Goal: Task Accomplishment & Management: Use online tool/utility

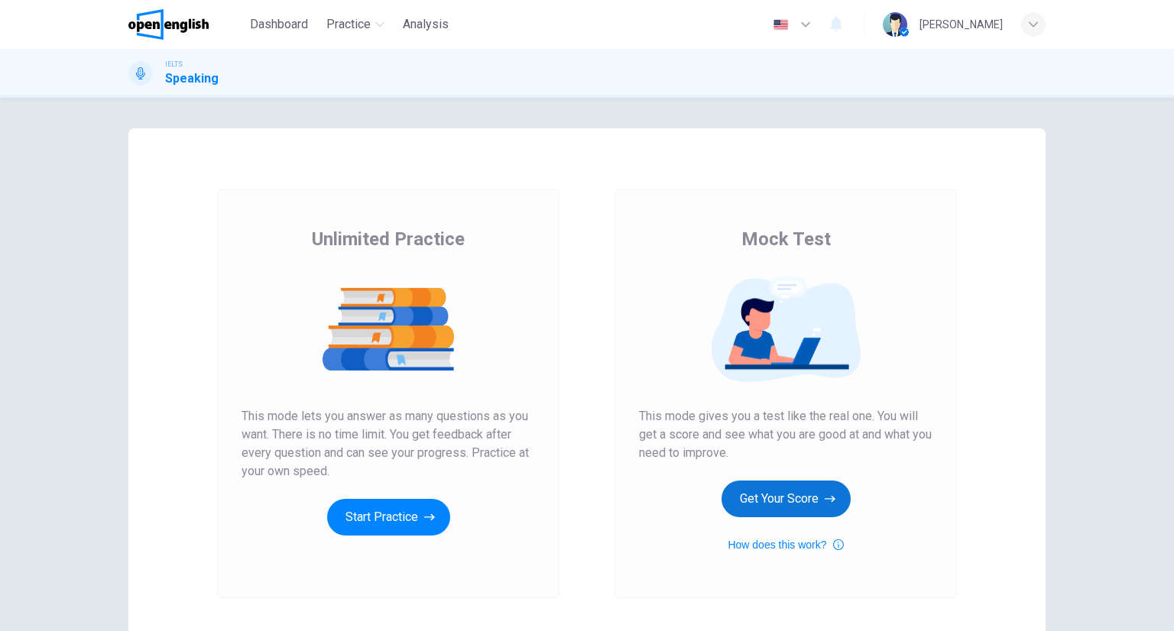
click at [773, 496] on button "Get Your Score" at bounding box center [785, 499] width 129 height 37
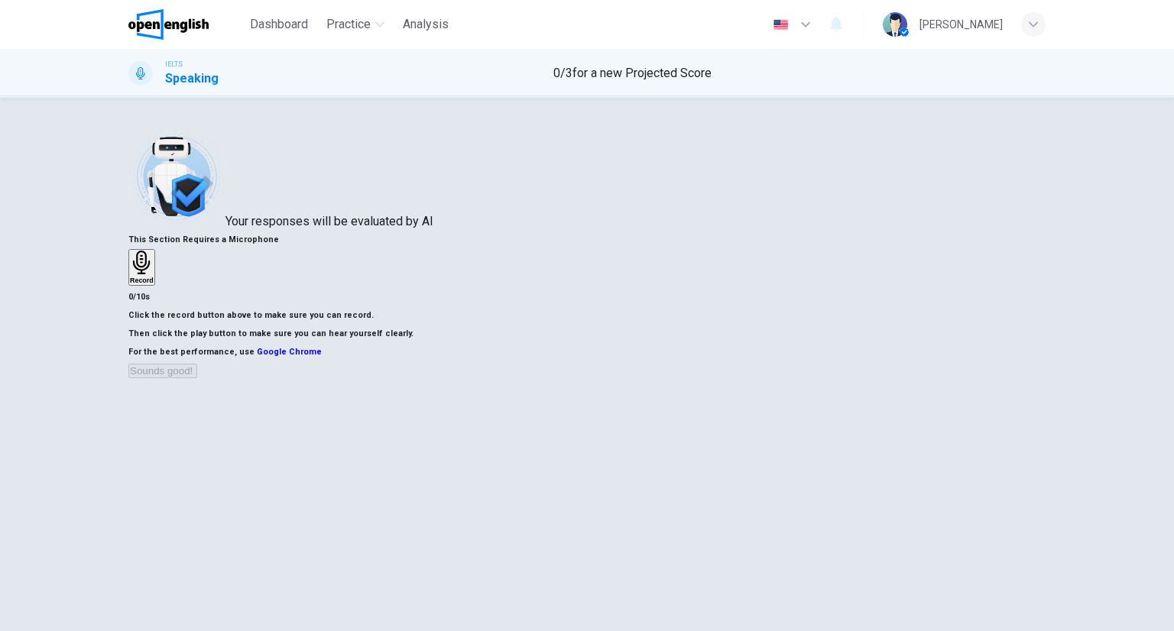
click at [154, 284] on div "Record" at bounding box center [142, 268] width 24 height 34
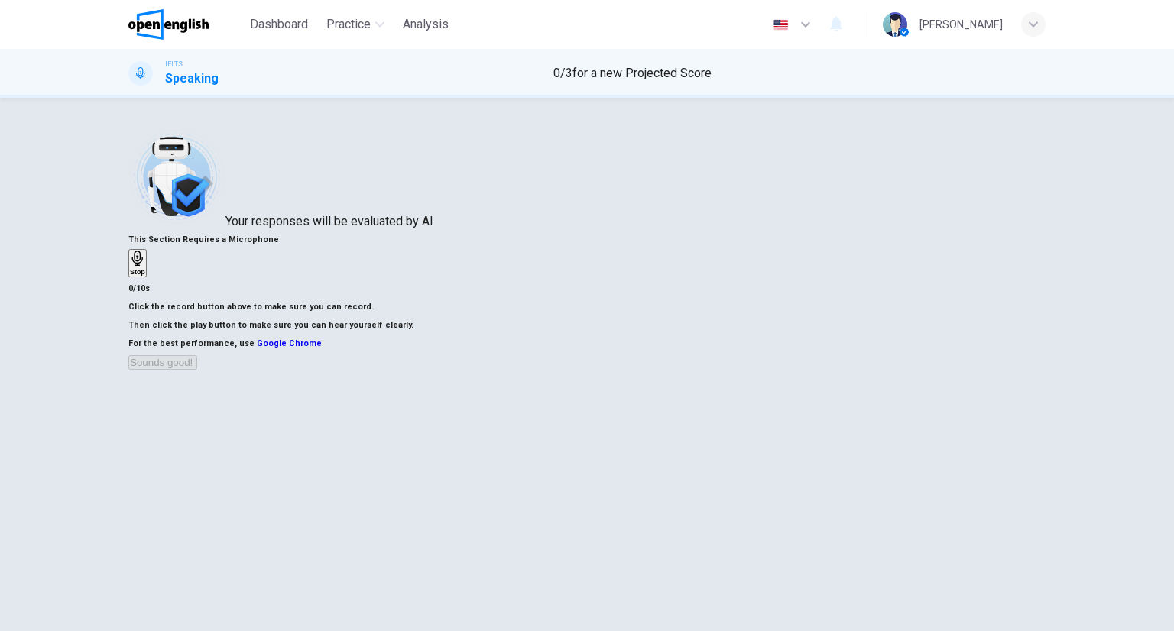
click at [145, 276] on div "Stop" at bounding box center [137, 263] width 15 height 25
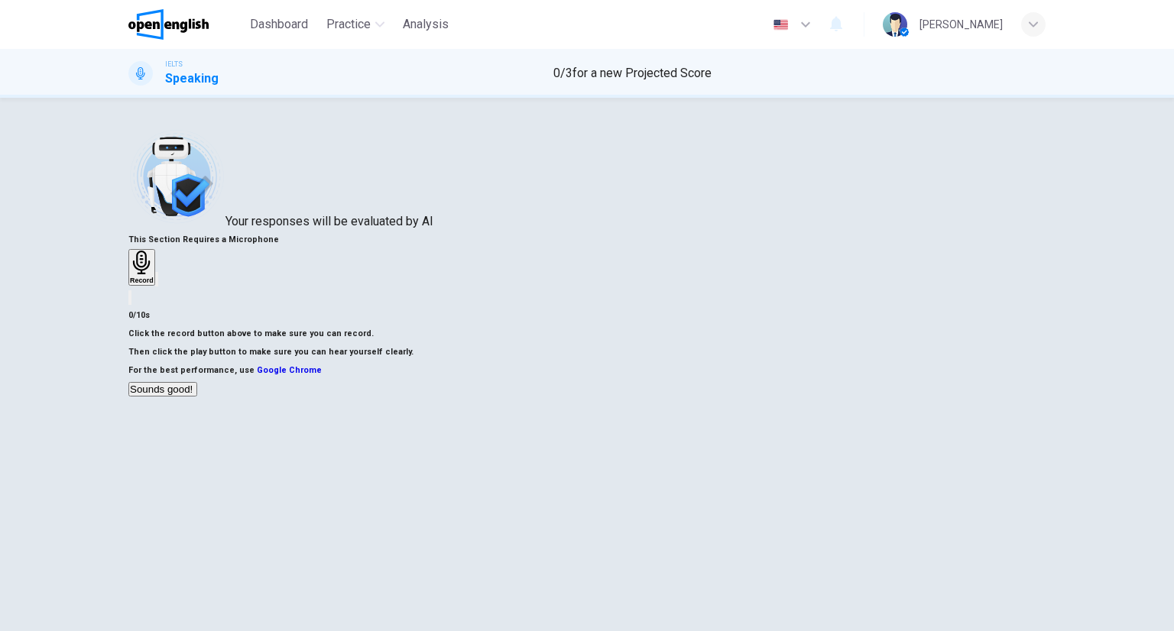
click at [197, 397] on button "Sounds good!" at bounding box center [162, 389] width 69 height 15
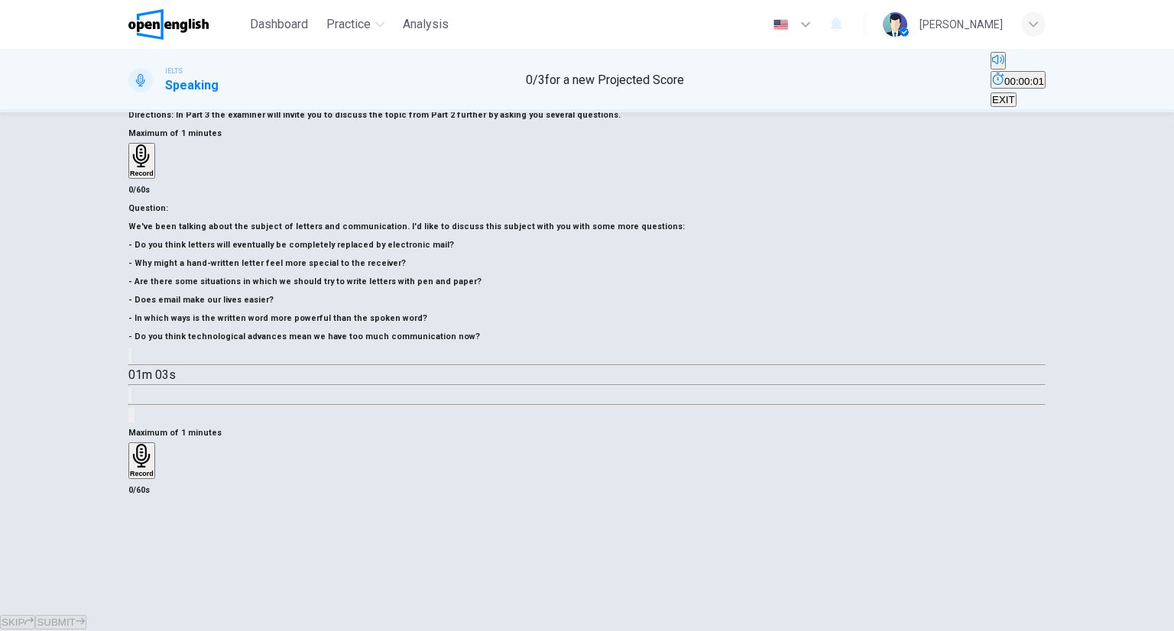
scroll to position [120, 0]
click at [154, 470] on h6 "Record" at bounding box center [142, 474] width 24 height 8
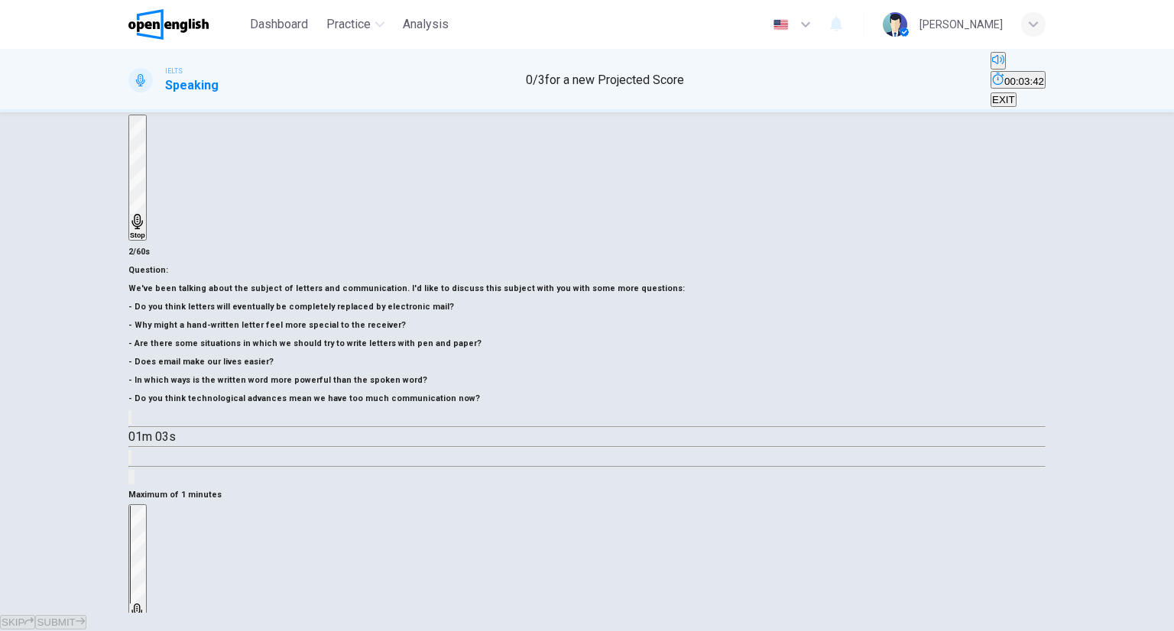
click at [142, 604] on icon "button" at bounding box center [136, 611] width 11 height 15
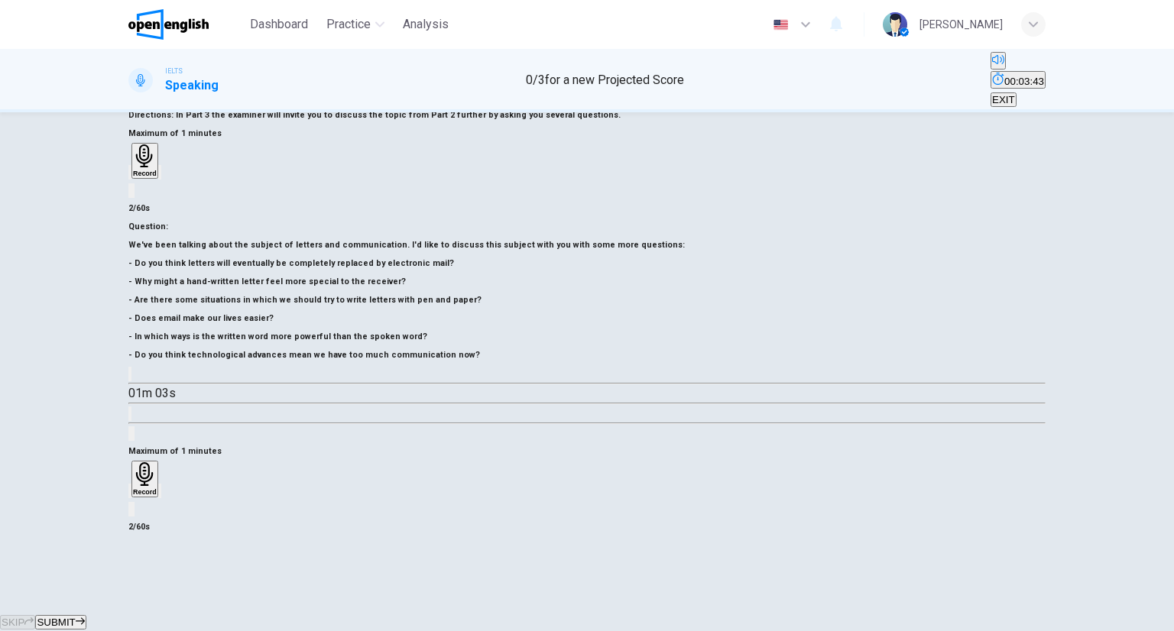
click at [130, 494] on icon "button" at bounding box center [130, 494] width 0 height 0
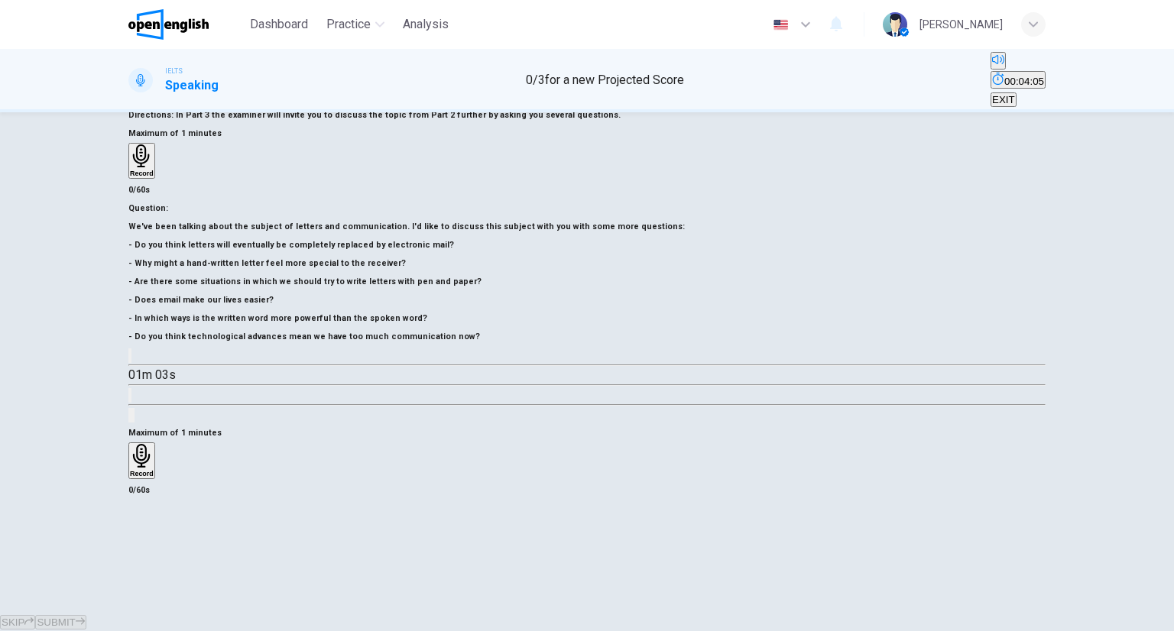
click at [154, 444] on div "Record" at bounding box center [142, 461] width 24 height 34
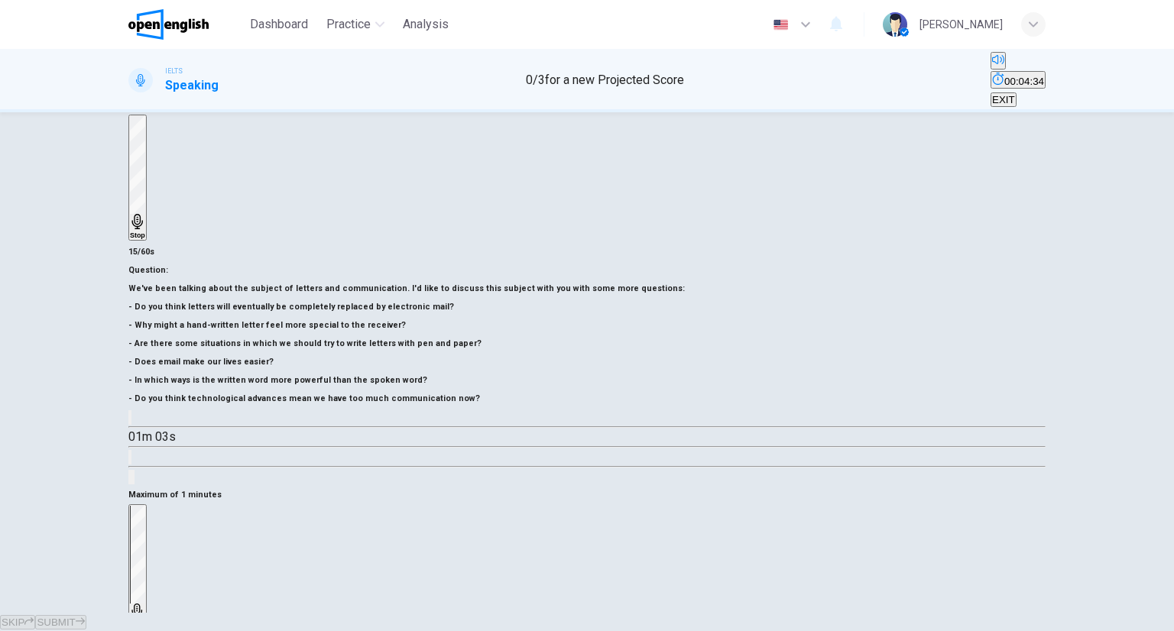
click at [145, 620] on h6 "Stop" at bounding box center [137, 624] width 15 height 8
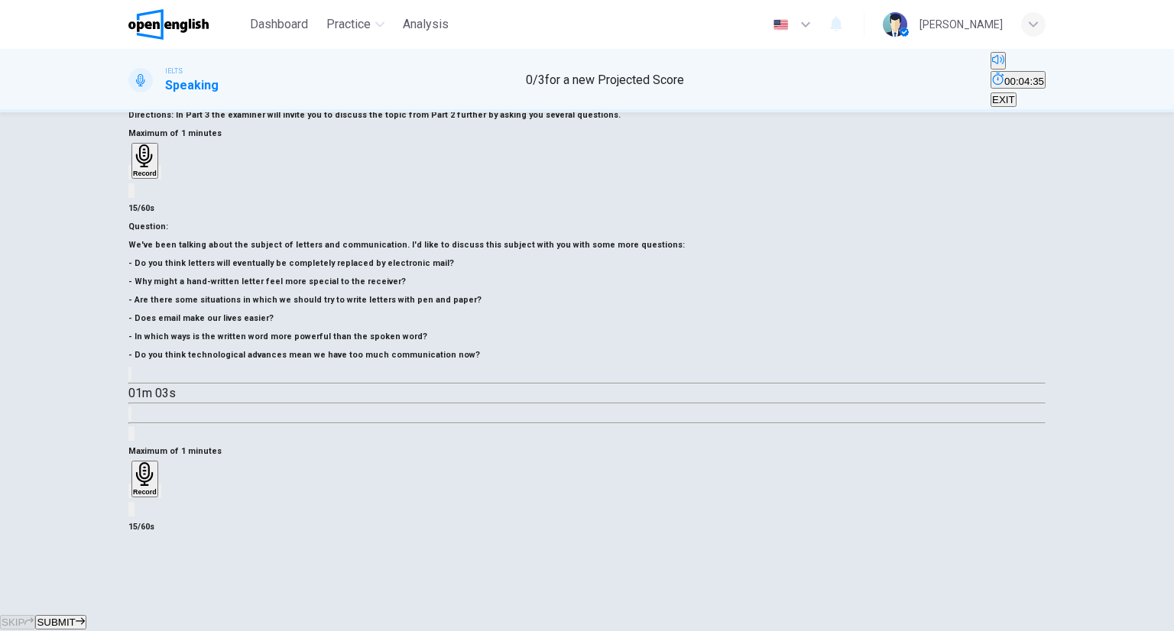
click at [75, 617] on span "SUBMIT" at bounding box center [56, 622] width 38 height 11
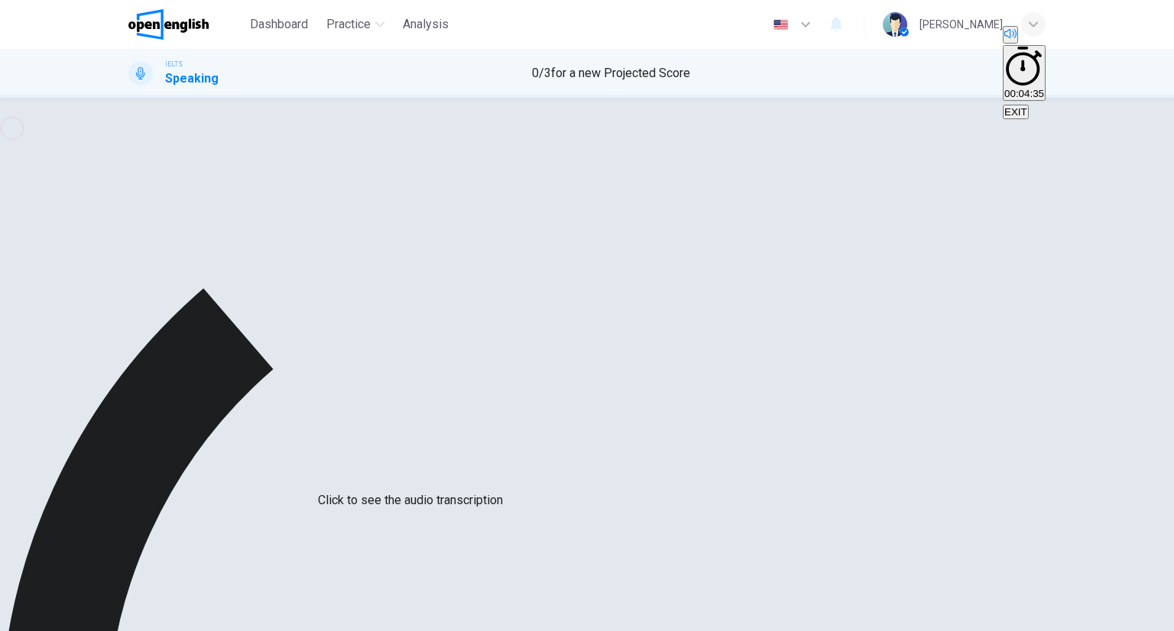
click at [130, 375] on icon "Click to see the audio transcription" at bounding box center [130, 375] width 0 height 0
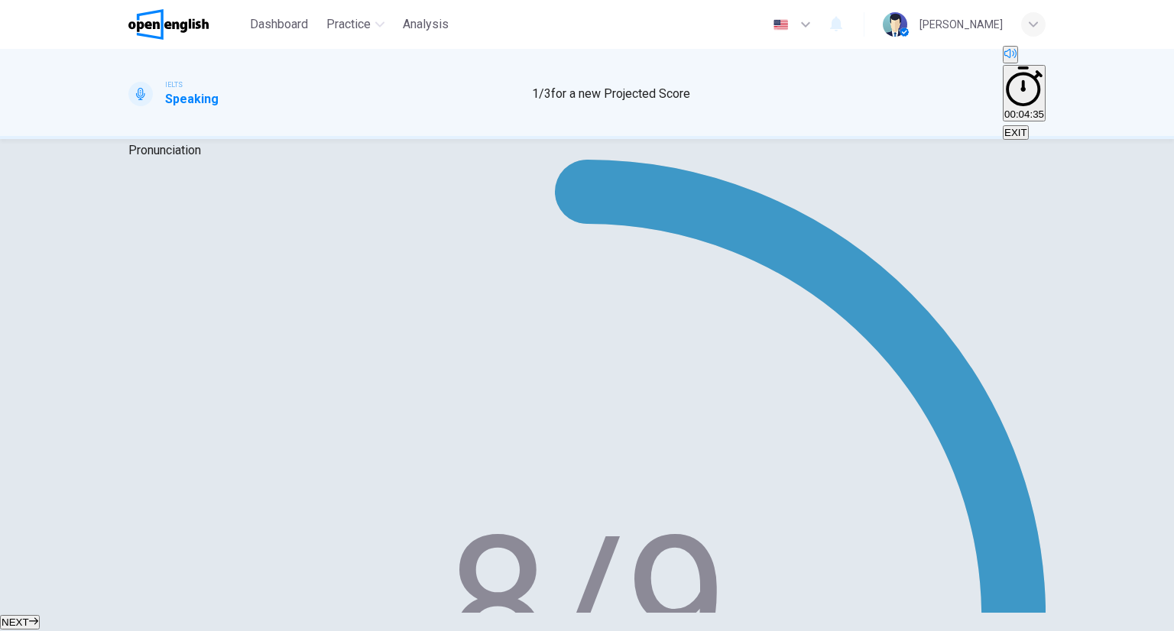
click at [29, 617] on span "NEXT" at bounding box center [16, 622] width 28 height 11
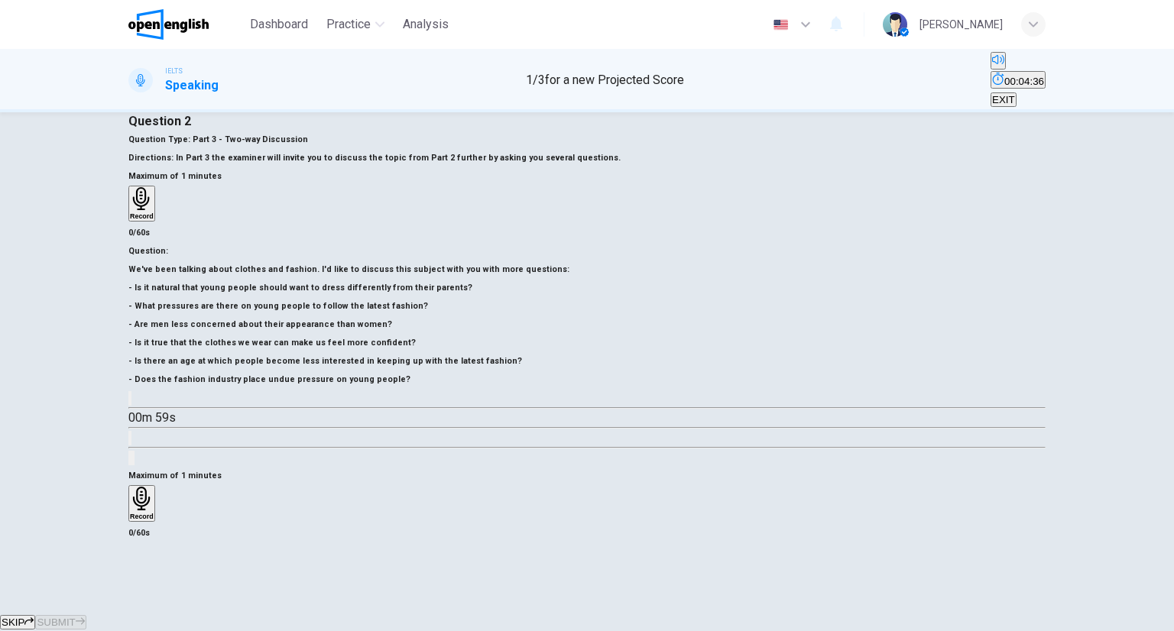
scroll to position [76, 0]
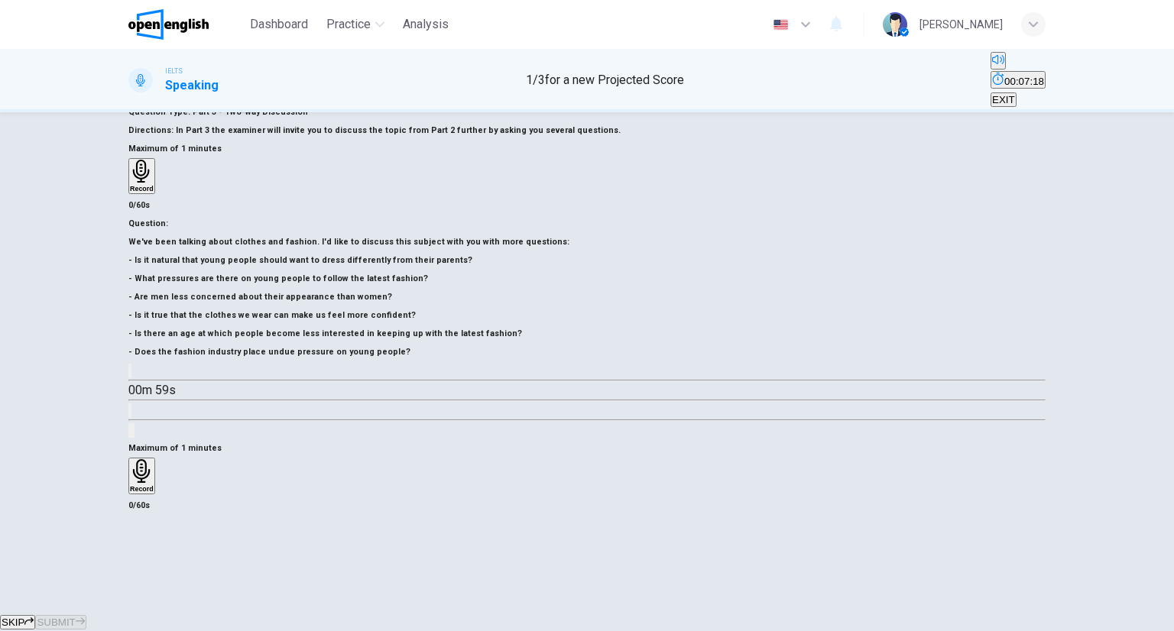
click at [154, 459] on div "Record" at bounding box center [142, 476] width 24 height 34
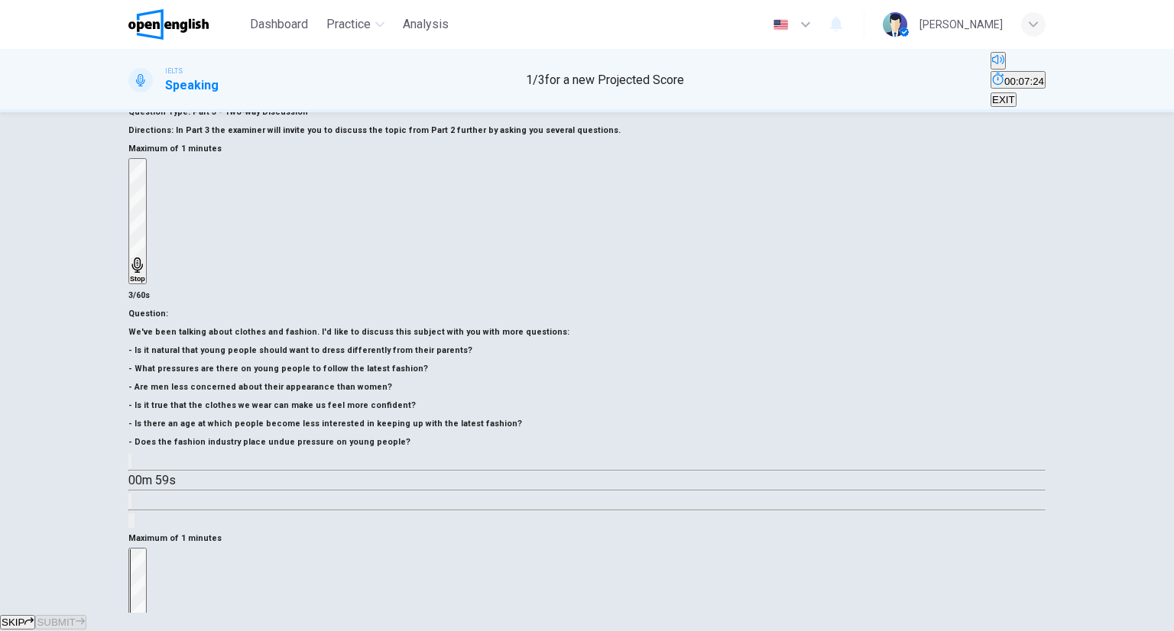
drag, startPoint x: 801, startPoint y: 419, endPoint x: 828, endPoint y: 436, distance: 31.2
click at [145, 549] on div "Stop" at bounding box center [137, 610] width 15 height 123
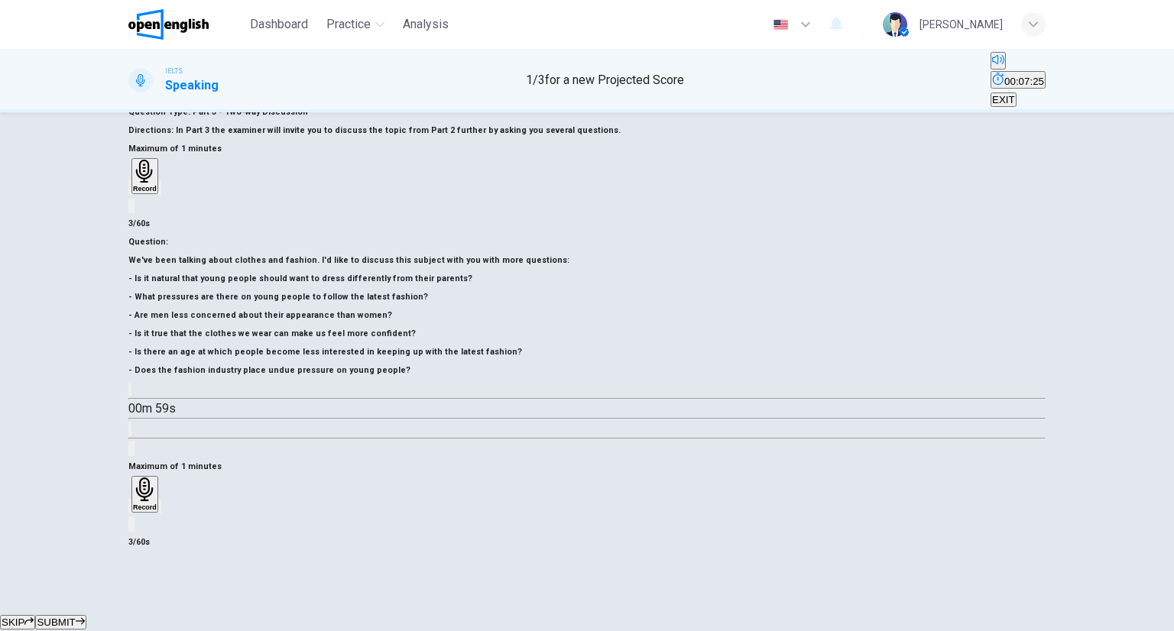
click at [130, 500] on div "button" at bounding box center [130, 505] width 0 height 11
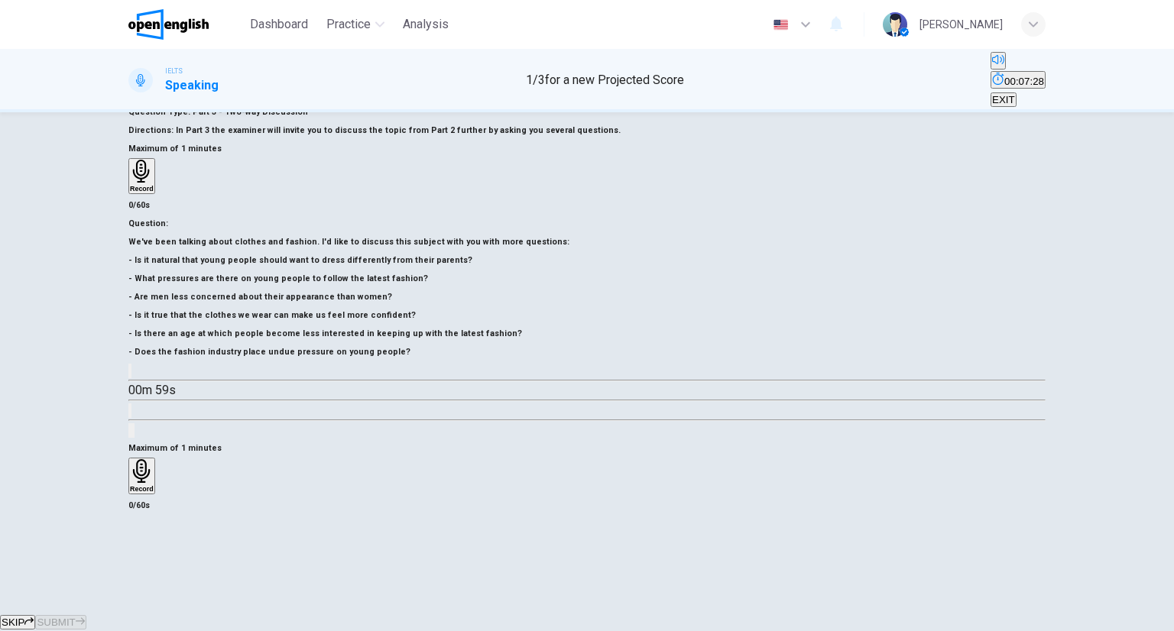
click at [154, 459] on div "Record" at bounding box center [142, 476] width 24 height 34
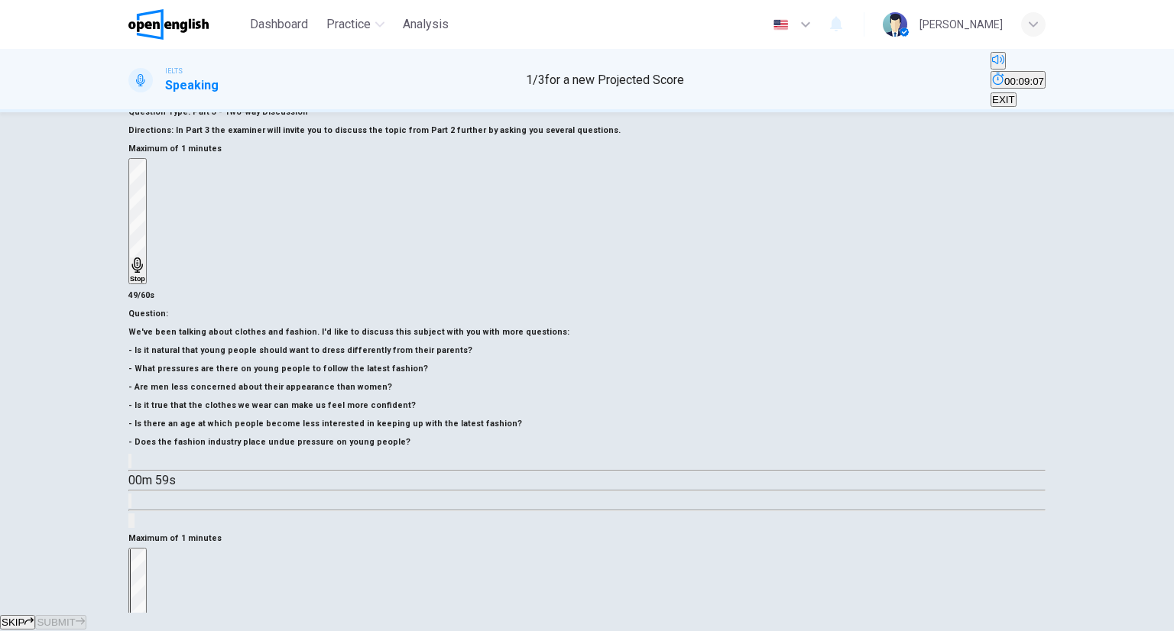
click at [145, 549] on div "Stop" at bounding box center [137, 610] width 15 height 123
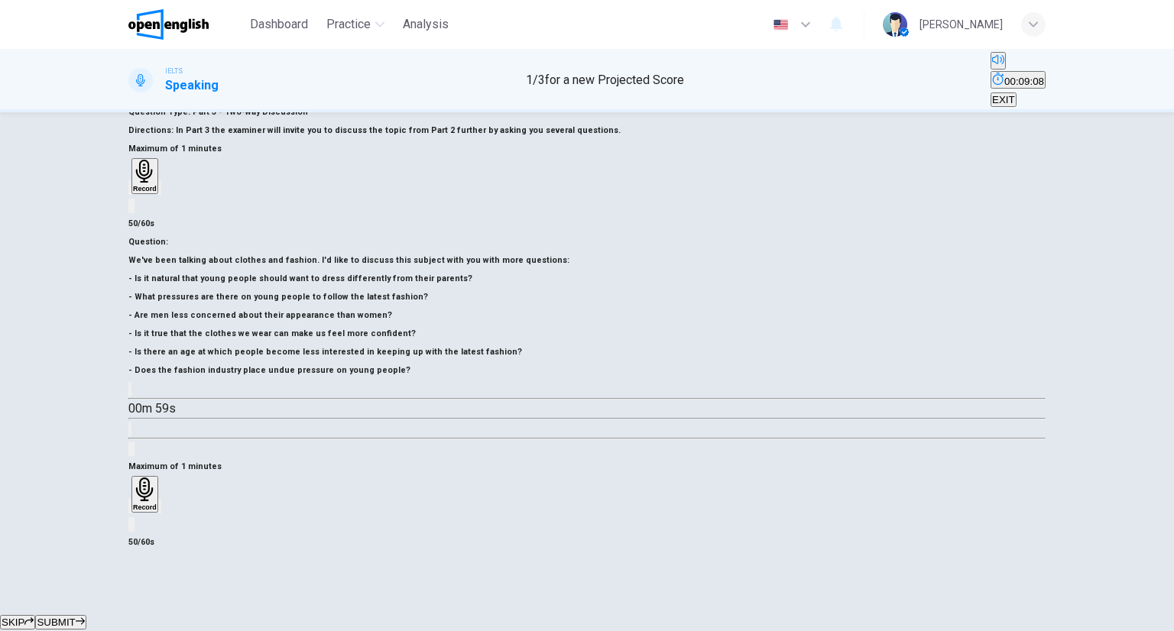
click at [86, 615] on button "SUBMIT" at bounding box center [60, 622] width 50 height 15
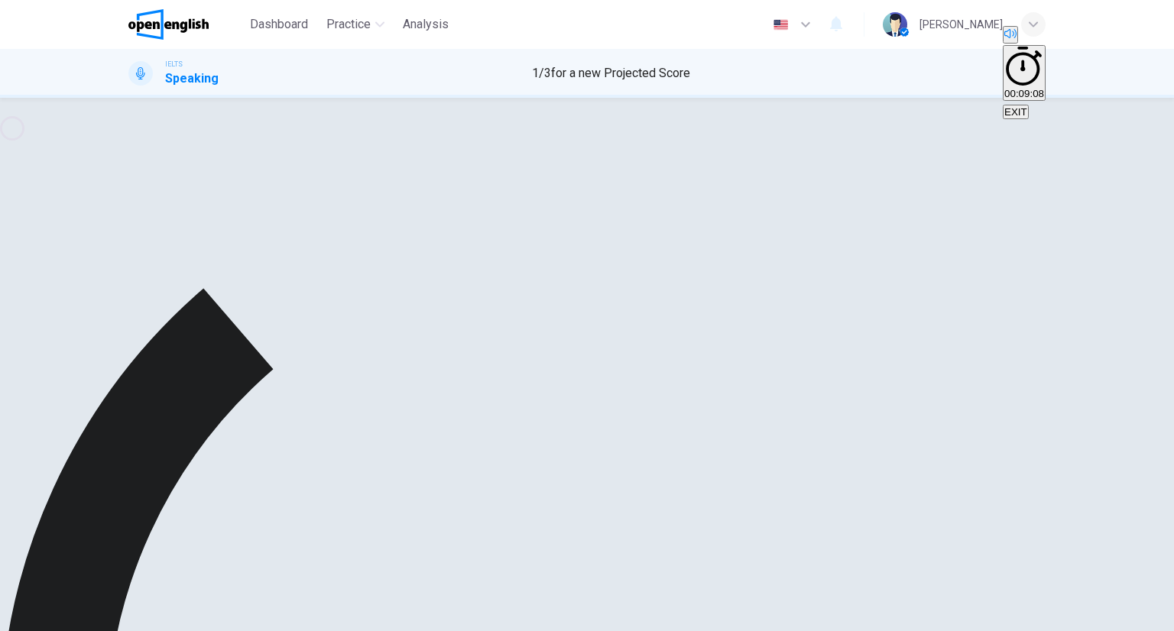
click at [871, 462] on div "Record" at bounding box center [586, 490] width 917 height 57
click at [160, 487] on div "button" at bounding box center [160, 492] width 0 height 11
click at [891, 462] on div "Record" at bounding box center [586, 490] width 917 height 57
click at [160, 487] on div "button" at bounding box center [160, 492] width 0 height 11
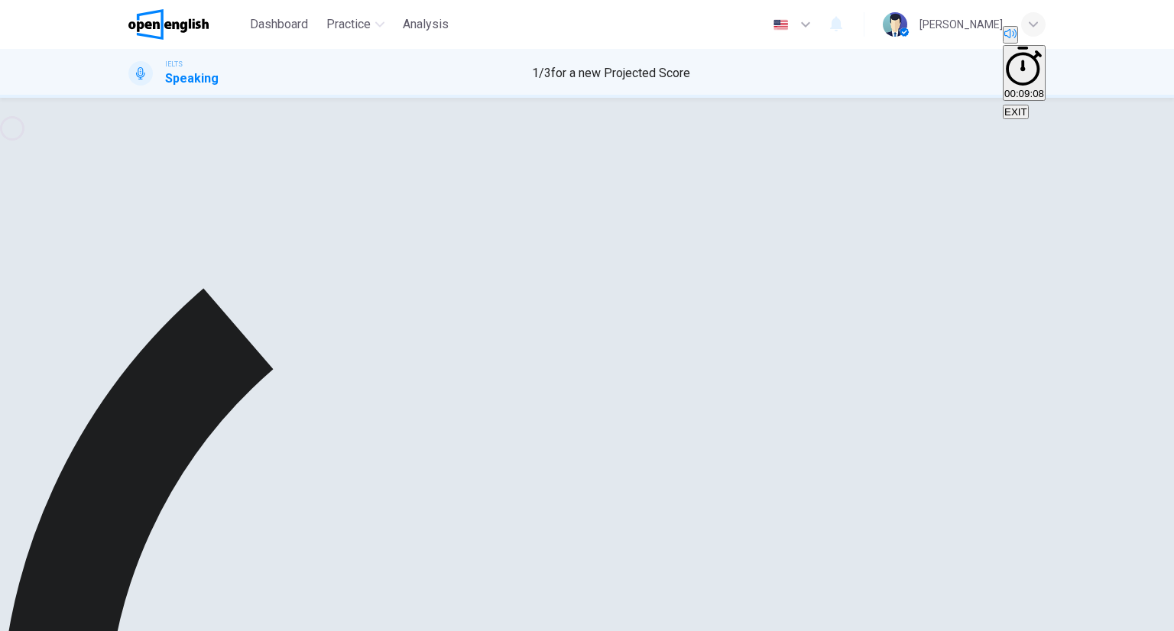
click at [669, 400] on div "Maximum of 1 minutes Record 50/60s" at bounding box center [586, 447] width 917 height 94
click at [1031, 400] on div "Maximum of 1 minutes Record 50/60s" at bounding box center [586, 447] width 917 height 94
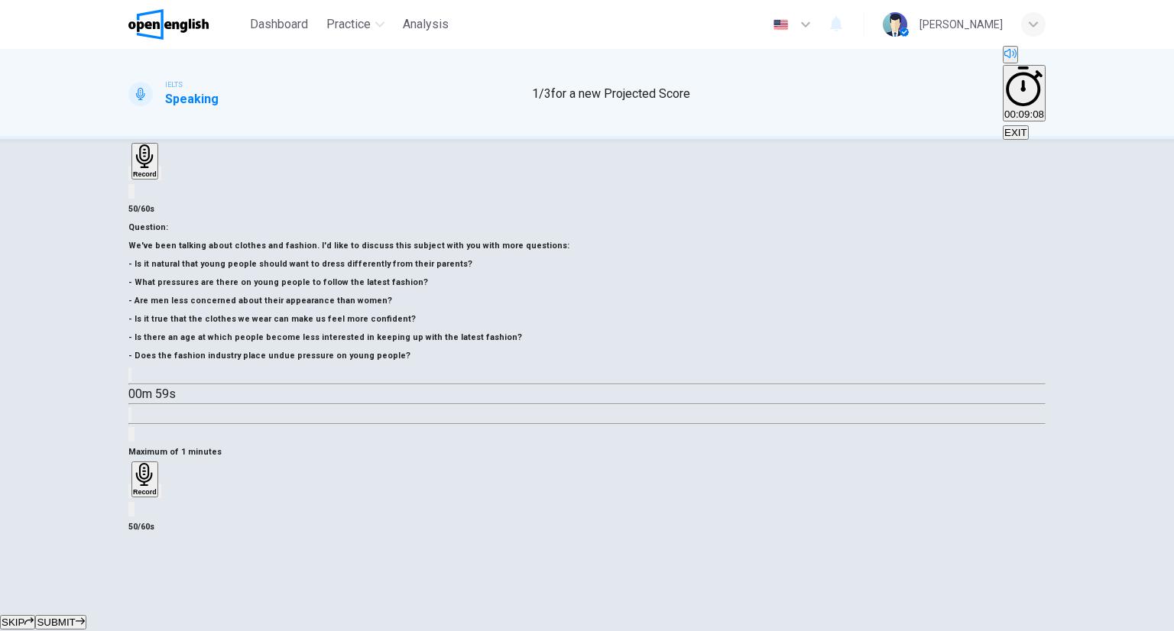
click at [86, 615] on button "SUBMIT" at bounding box center [60, 622] width 50 height 15
click at [75, 617] on span "SUBMIT" at bounding box center [56, 622] width 38 height 11
